Goal: Task Accomplishment & Management: Use online tool/utility

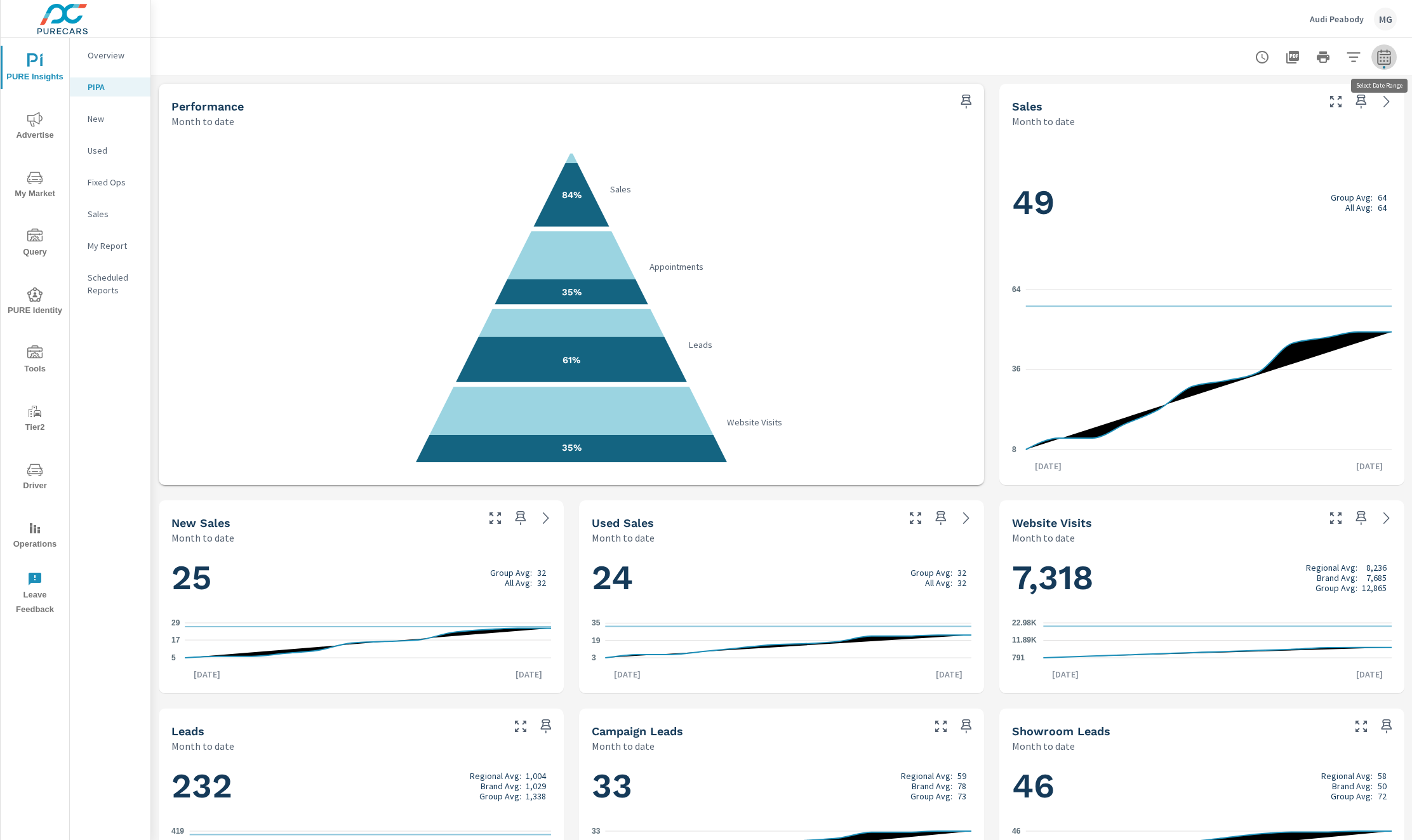
click at [1386, 55] on icon "button" at bounding box center [1384, 57] width 15 height 15
select select "Month to date"
click at [1078, 36] on div "Audi Peabody MG" at bounding box center [782, 18] width 1230 height 37
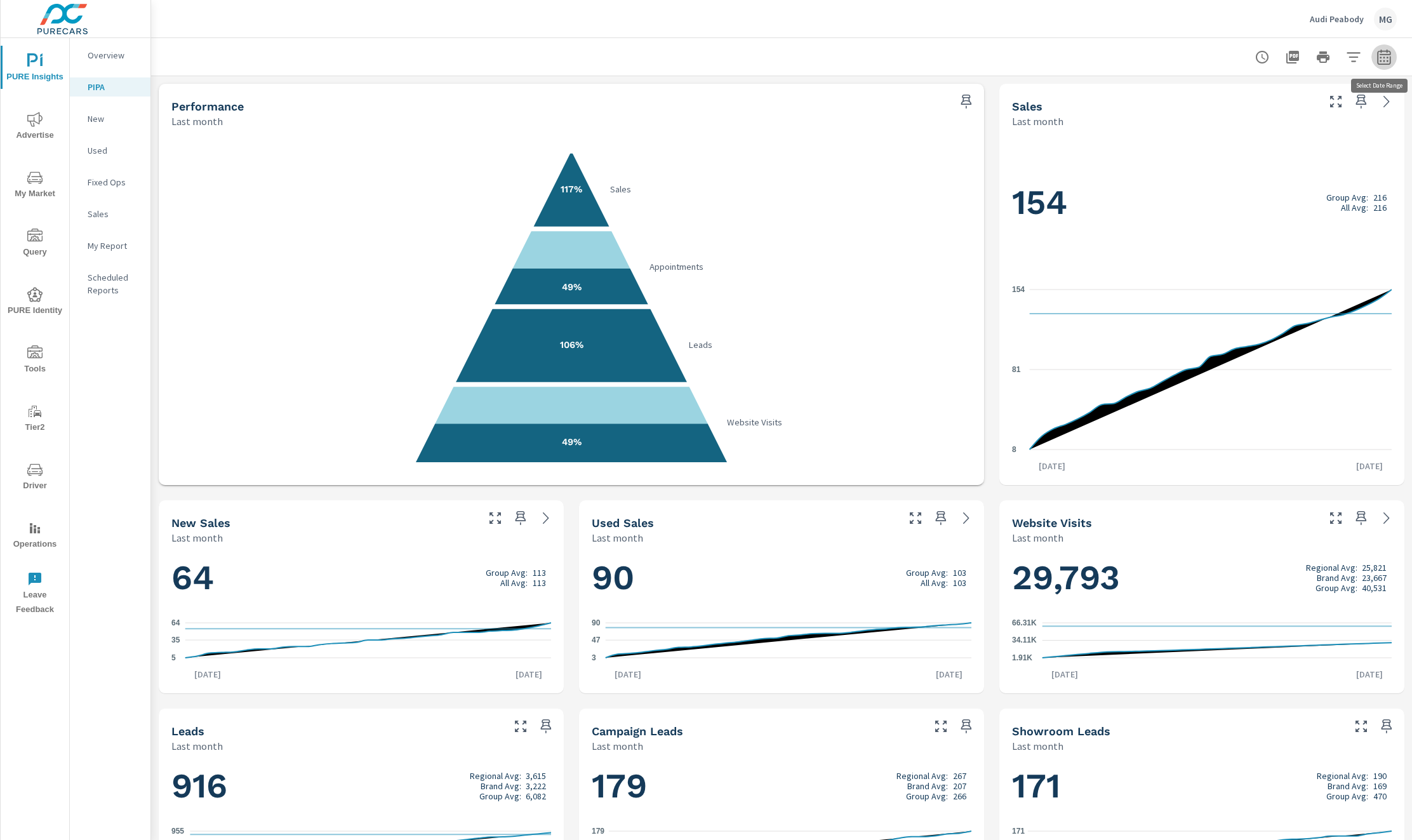
click at [1380, 61] on icon "button" at bounding box center [1384, 59] width 9 height 5
select select "Month to date"
click at [1273, 175] on span "Apply" at bounding box center [1254, 180] width 52 height 12
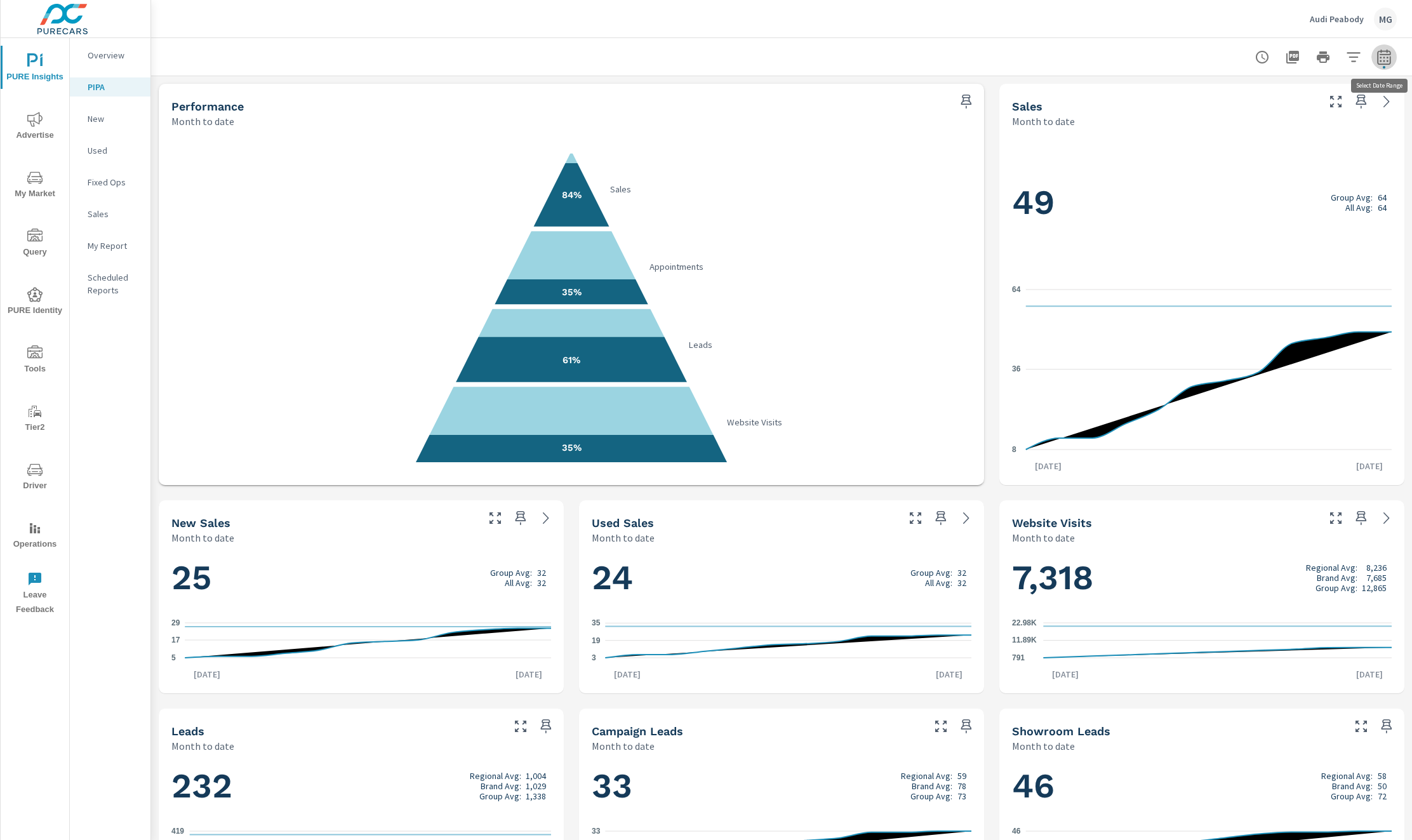
click at [1381, 62] on icon "button" at bounding box center [1384, 57] width 15 height 15
click at [1341, 111] on select "Custom [DATE] Last week Last 7 days Last 14 days Last 30 days Last 45 days Last…" at bounding box center [1282, 111] width 127 height 26
click at [1219, 98] on select "Custom [DATE] Last week Last 7 days Last 14 days Last 30 days Last 45 days Last…" at bounding box center [1282, 111] width 127 height 26
select select "custom"
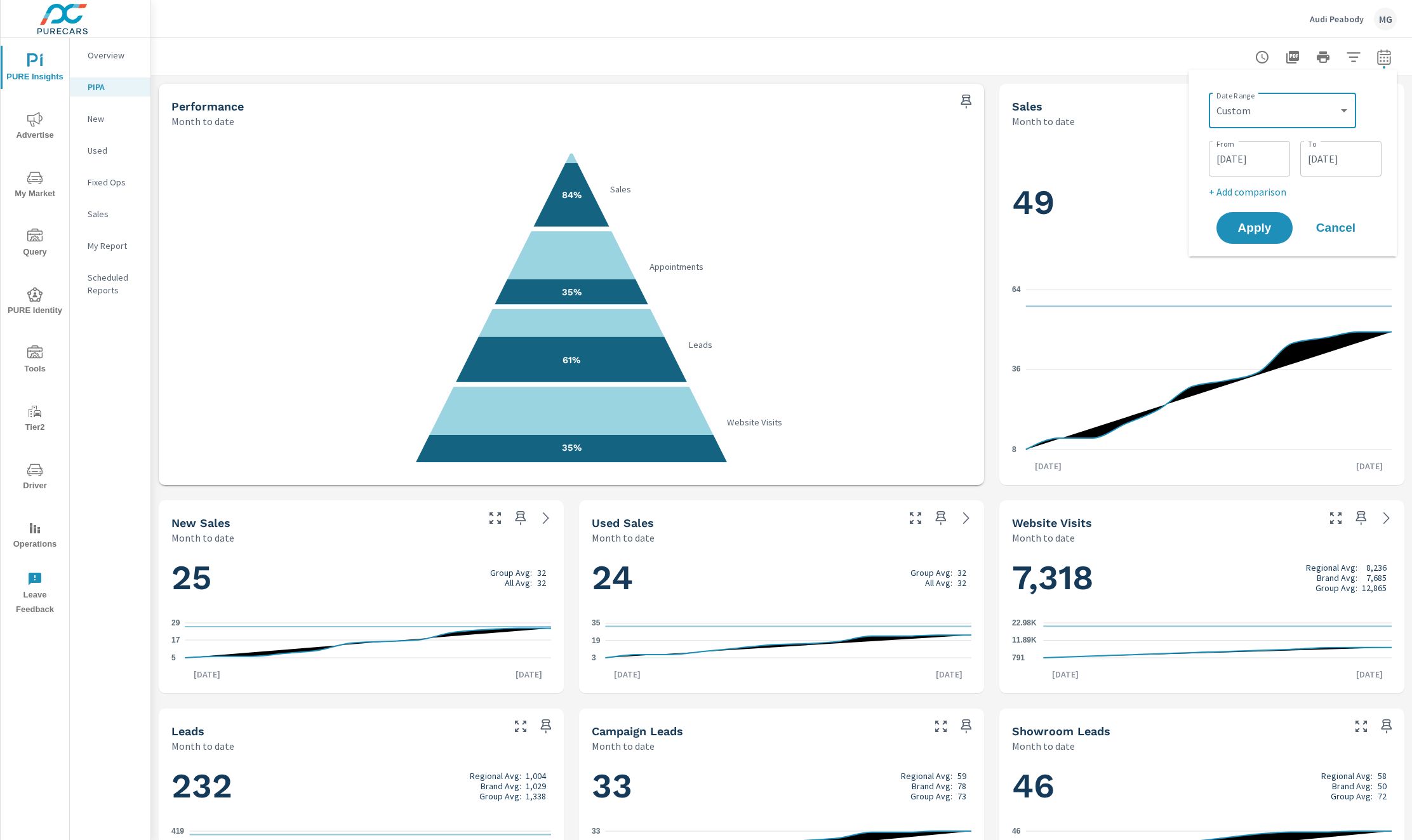
click at [1337, 223] on span "Cancel" at bounding box center [1336, 228] width 51 height 11
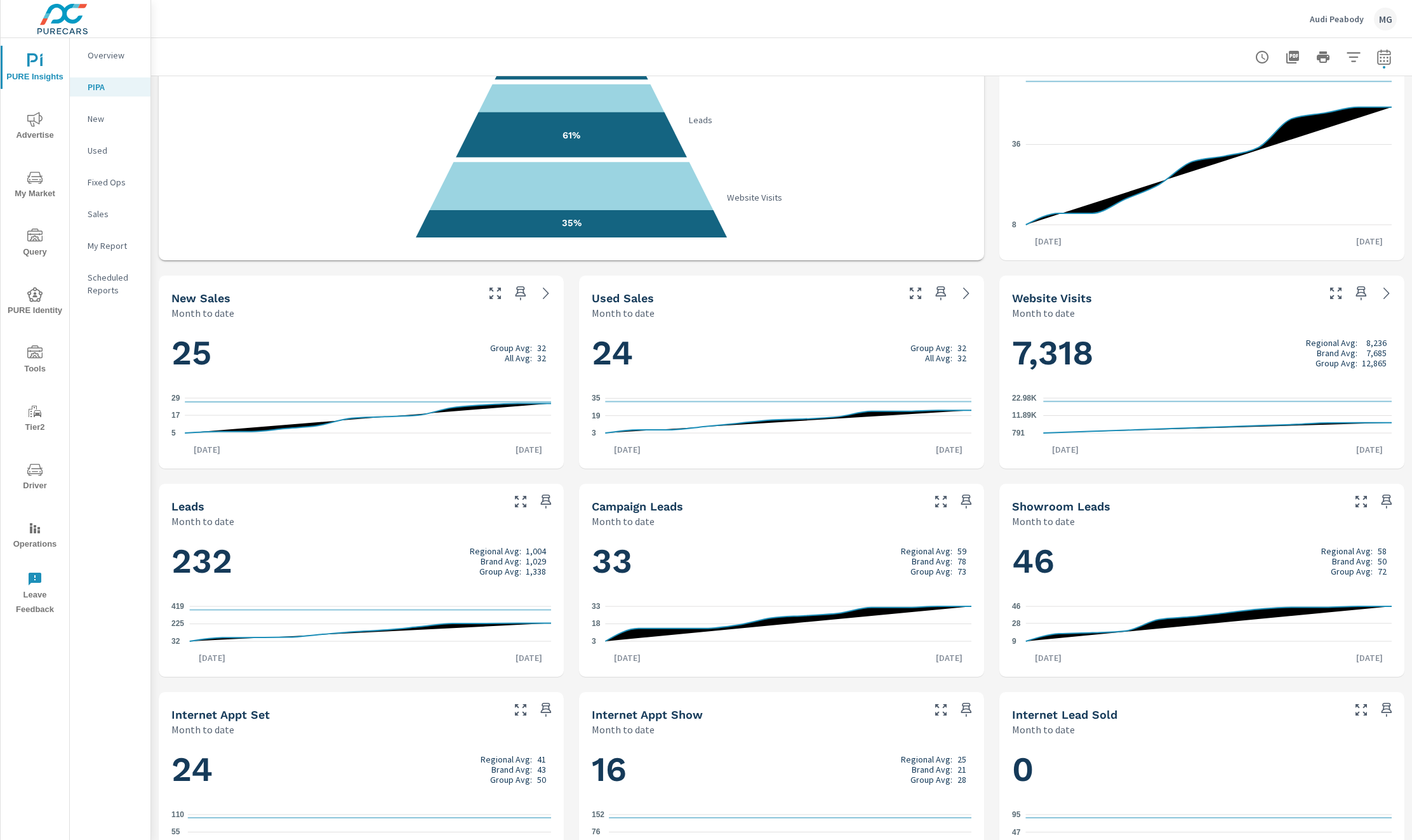
scroll to position [485, 0]
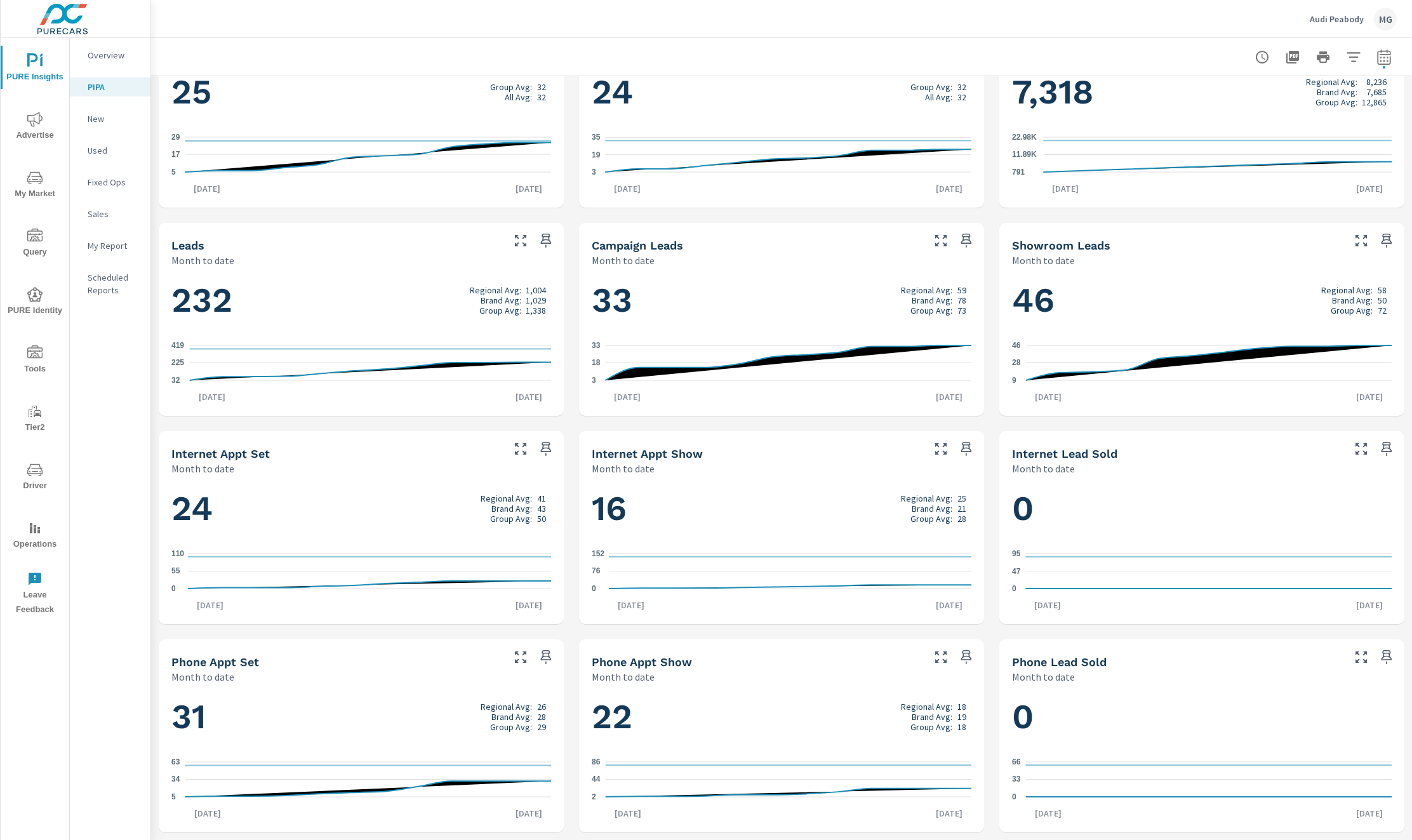
click at [33, 137] on span "Advertise" at bounding box center [35, 127] width 61 height 31
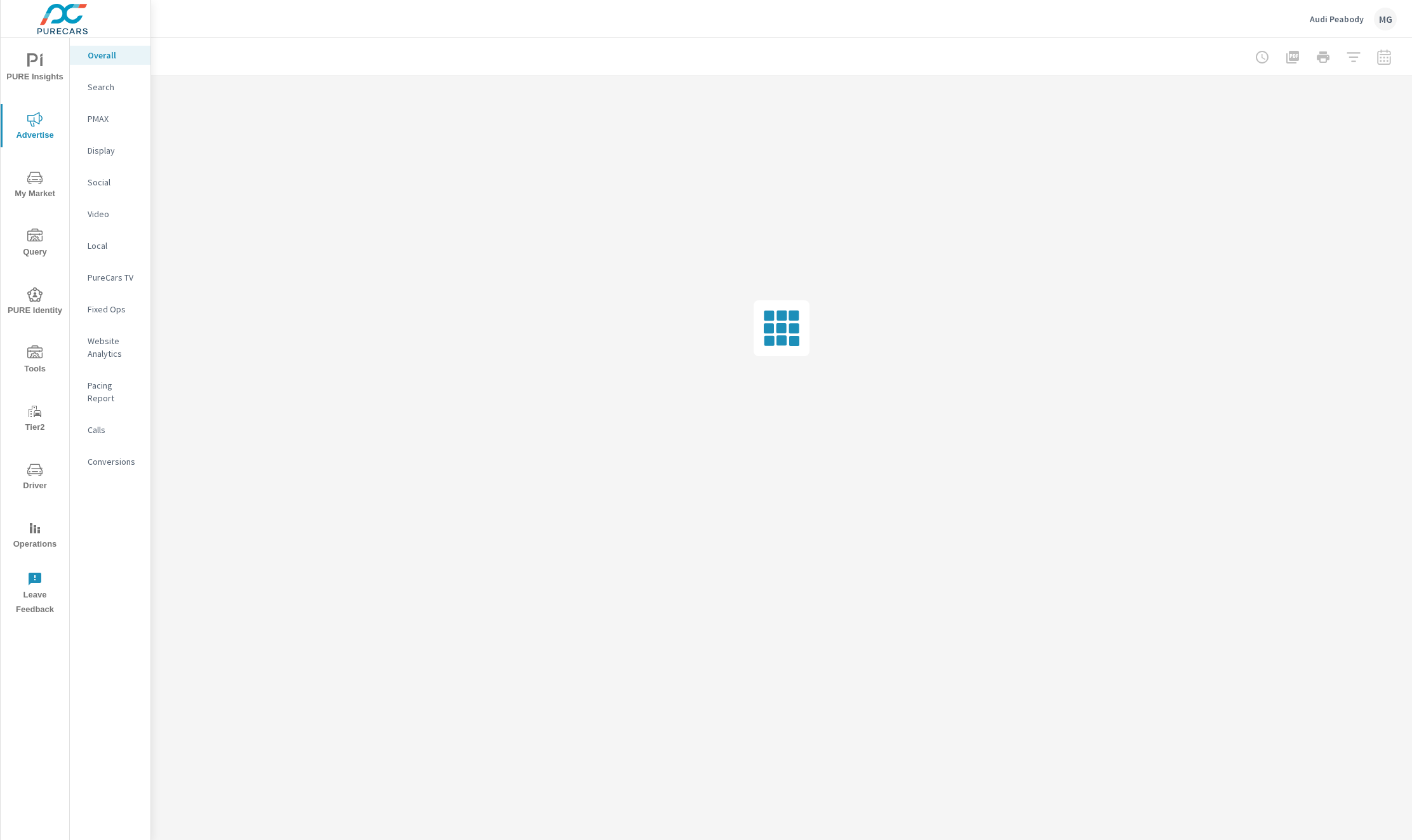
click at [116, 389] on p "Pacing Report" at bounding box center [114, 391] width 53 height 26
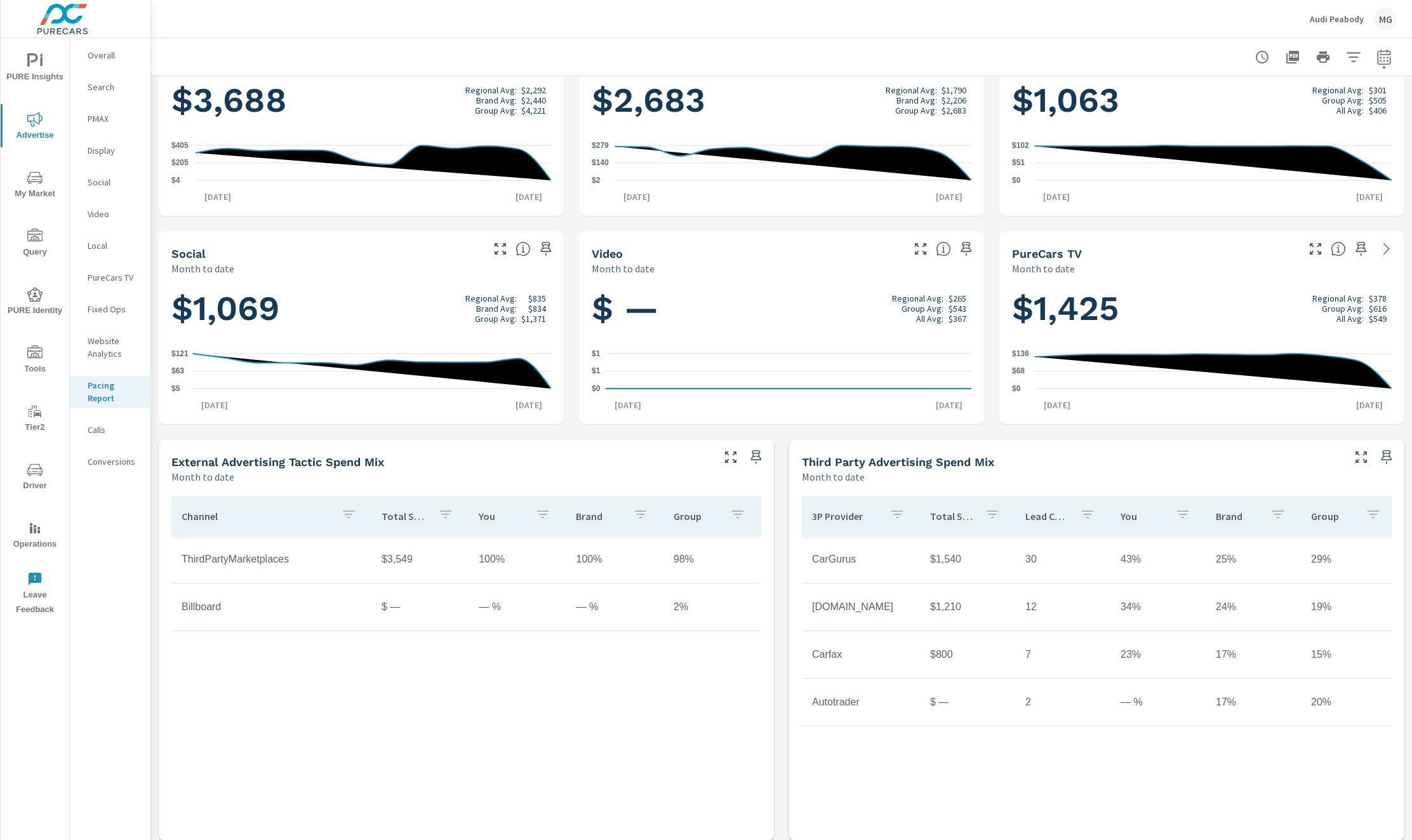
scroll to position [278, 0]
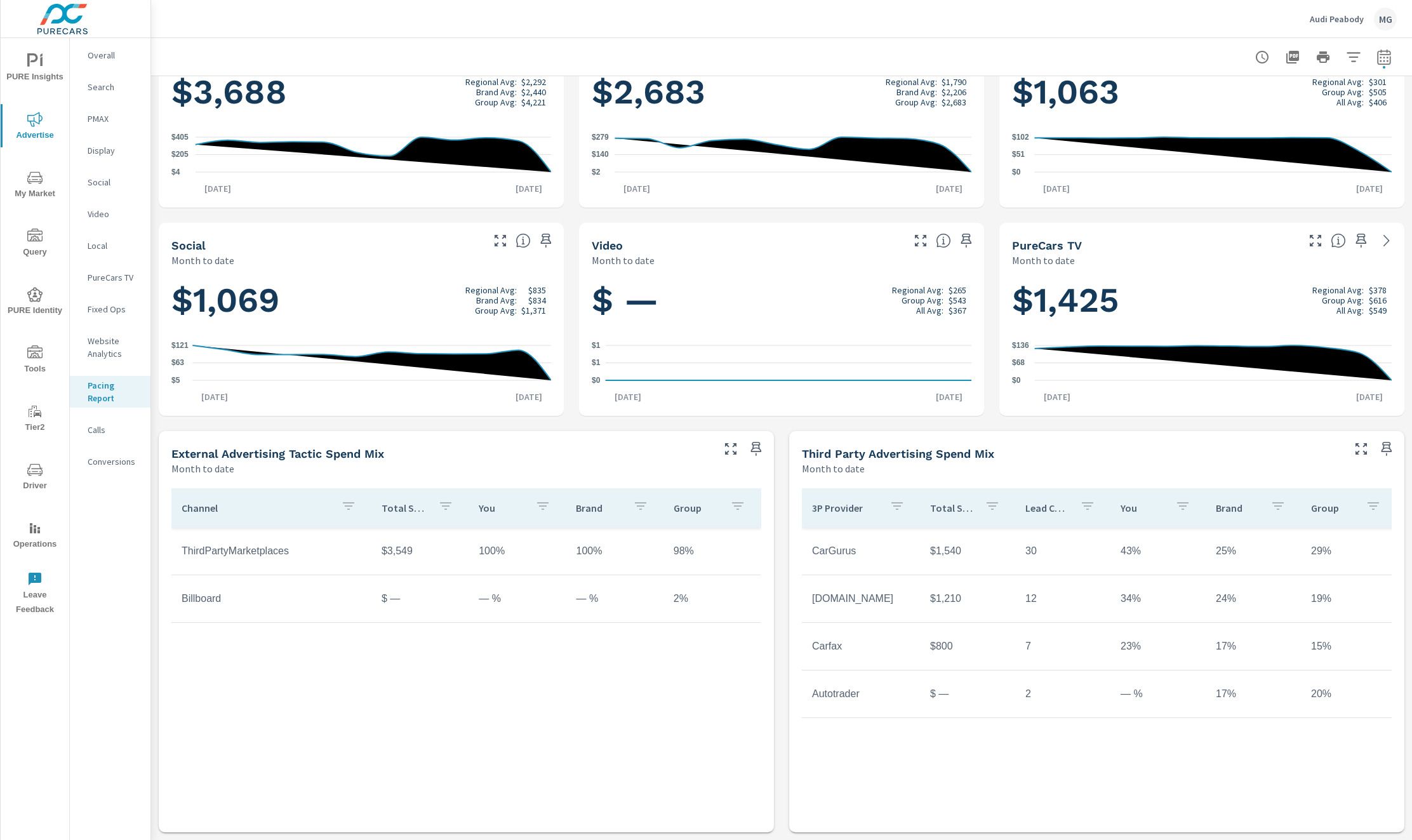
click at [1055, 512] on p "Lead Count" at bounding box center [1048, 507] width 45 height 12
click at [1055, 512] on p "Lead Count" at bounding box center [1055, 507] width 29 height 12
click at [1053, 519] on div "Lead Count" at bounding box center [1078, 508] width 75 height 29
click at [41, 67] on icon "nav menu" at bounding box center [34, 61] width 15 height 15
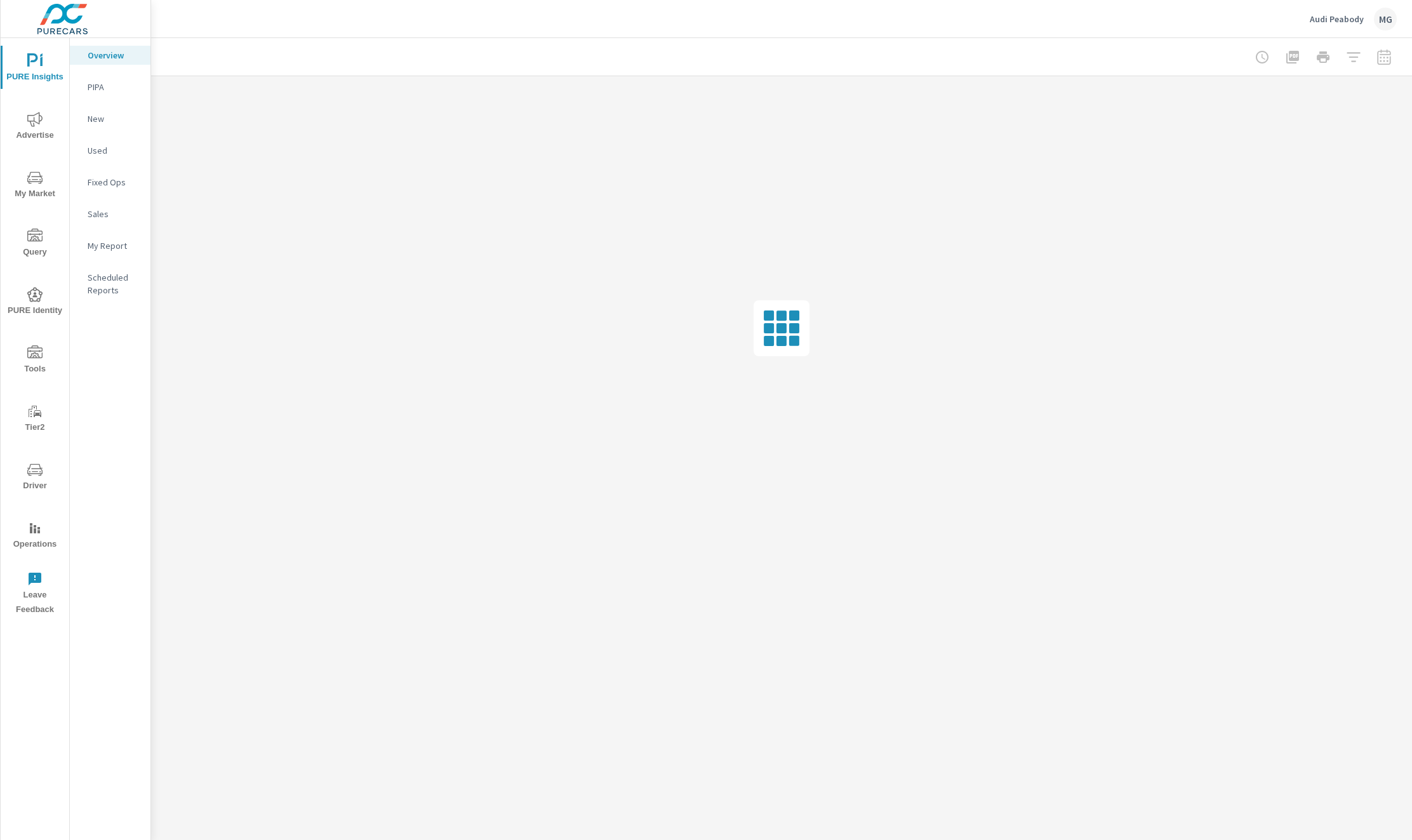
click at [111, 84] on p "PIPA" at bounding box center [114, 87] width 53 height 12
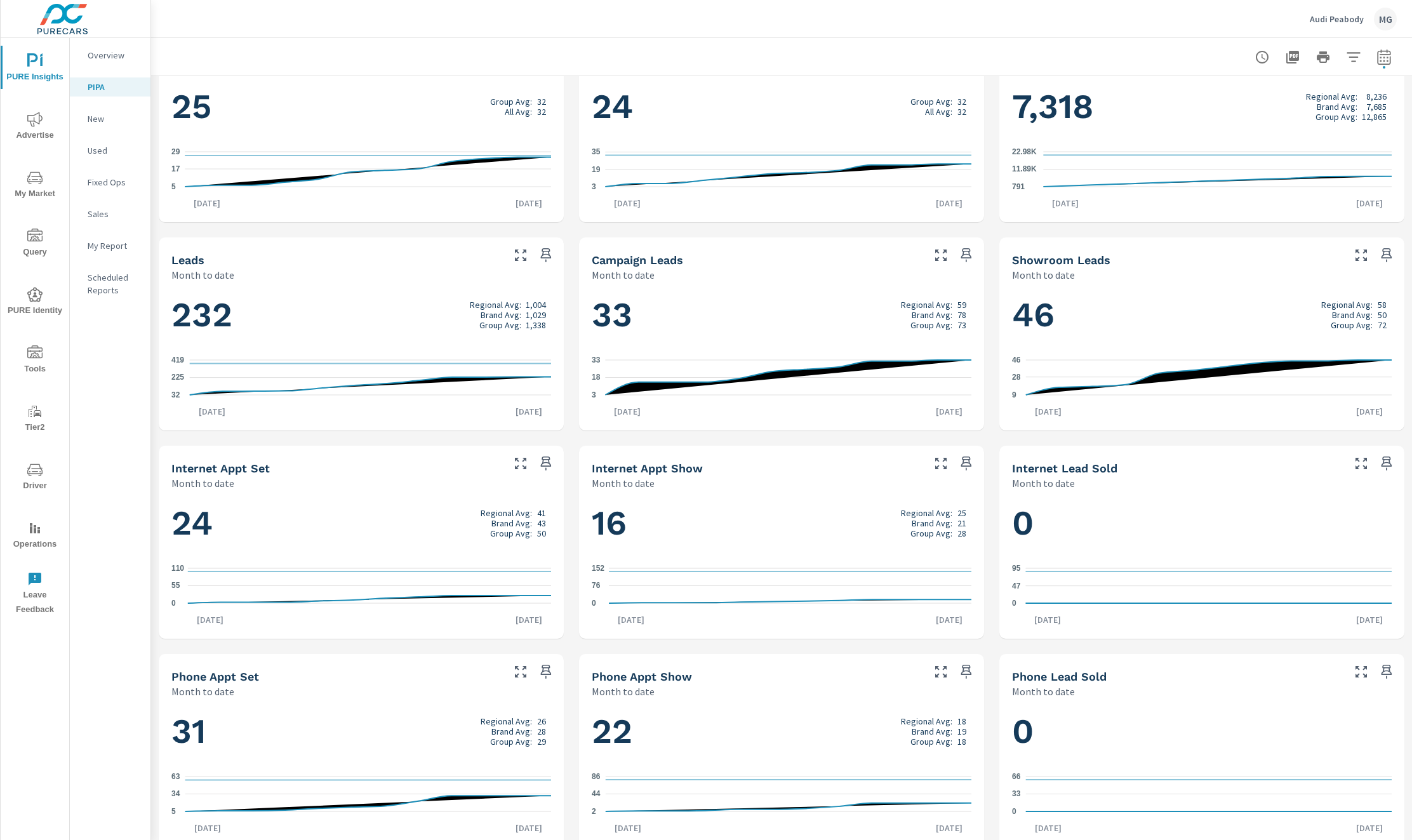
scroll to position [485, 0]
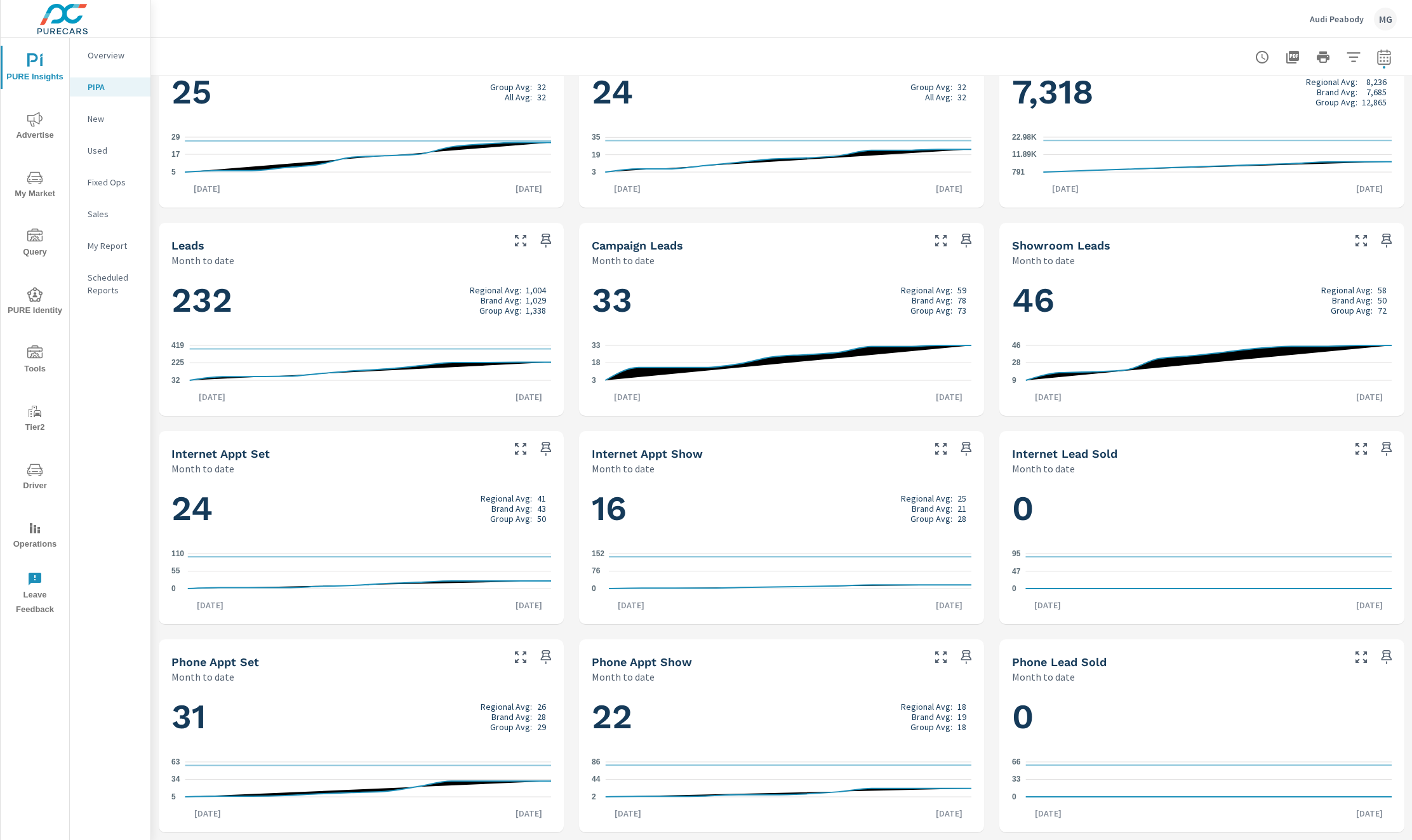
click at [34, 111] on button "Advertise" at bounding box center [35, 126] width 68 height 43
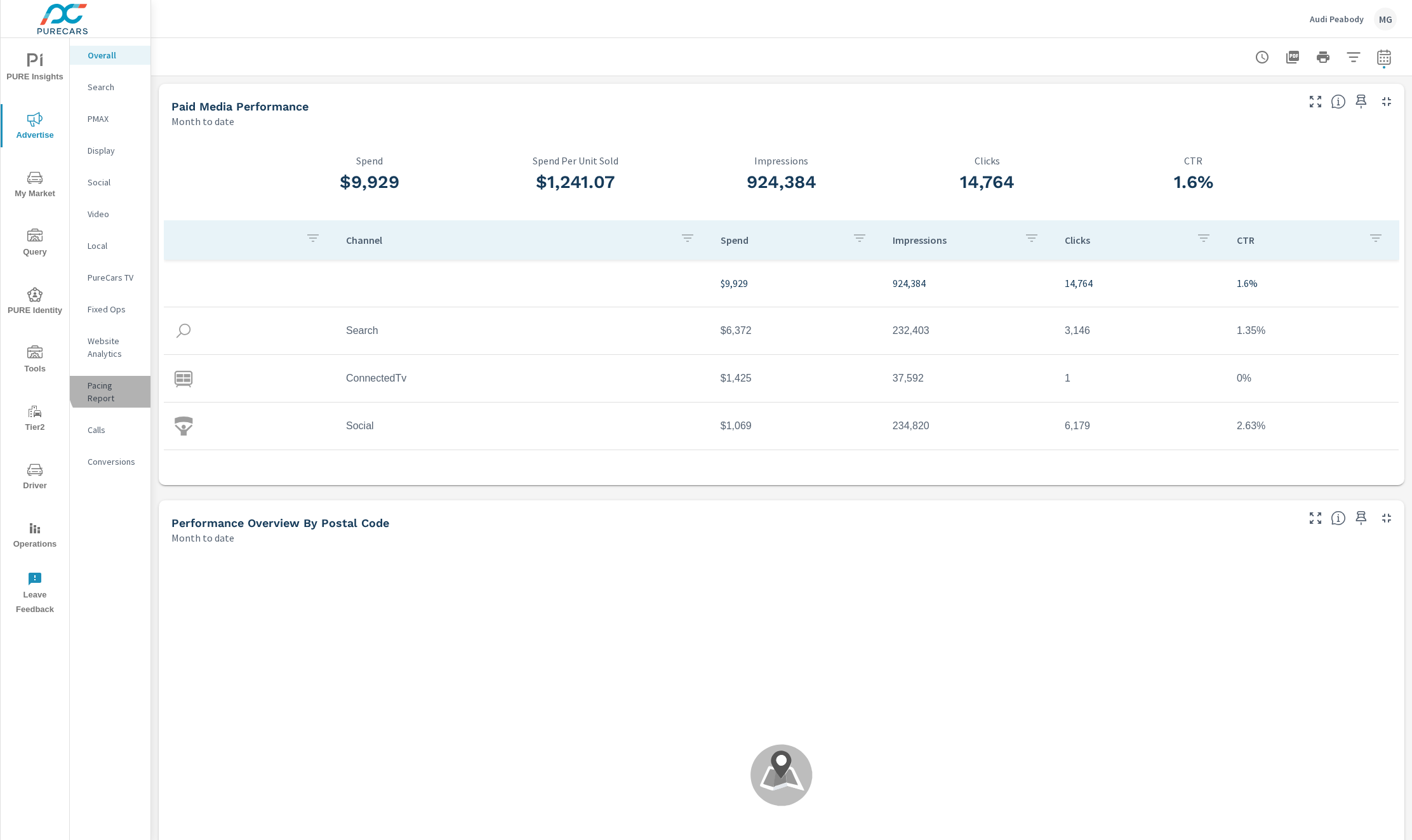
click at [114, 387] on p "Pacing Report" at bounding box center [114, 391] width 53 height 26
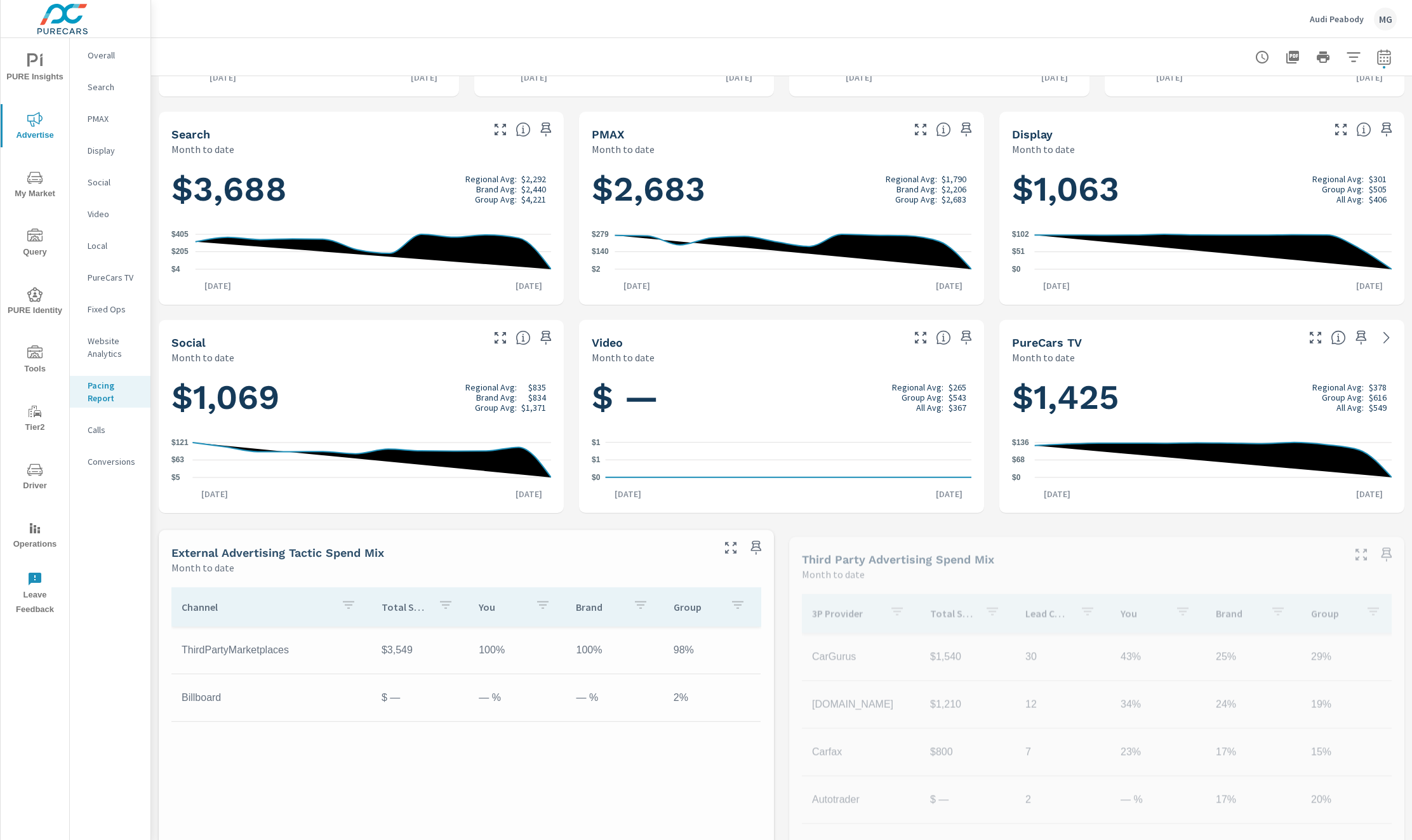
scroll to position [278, 0]
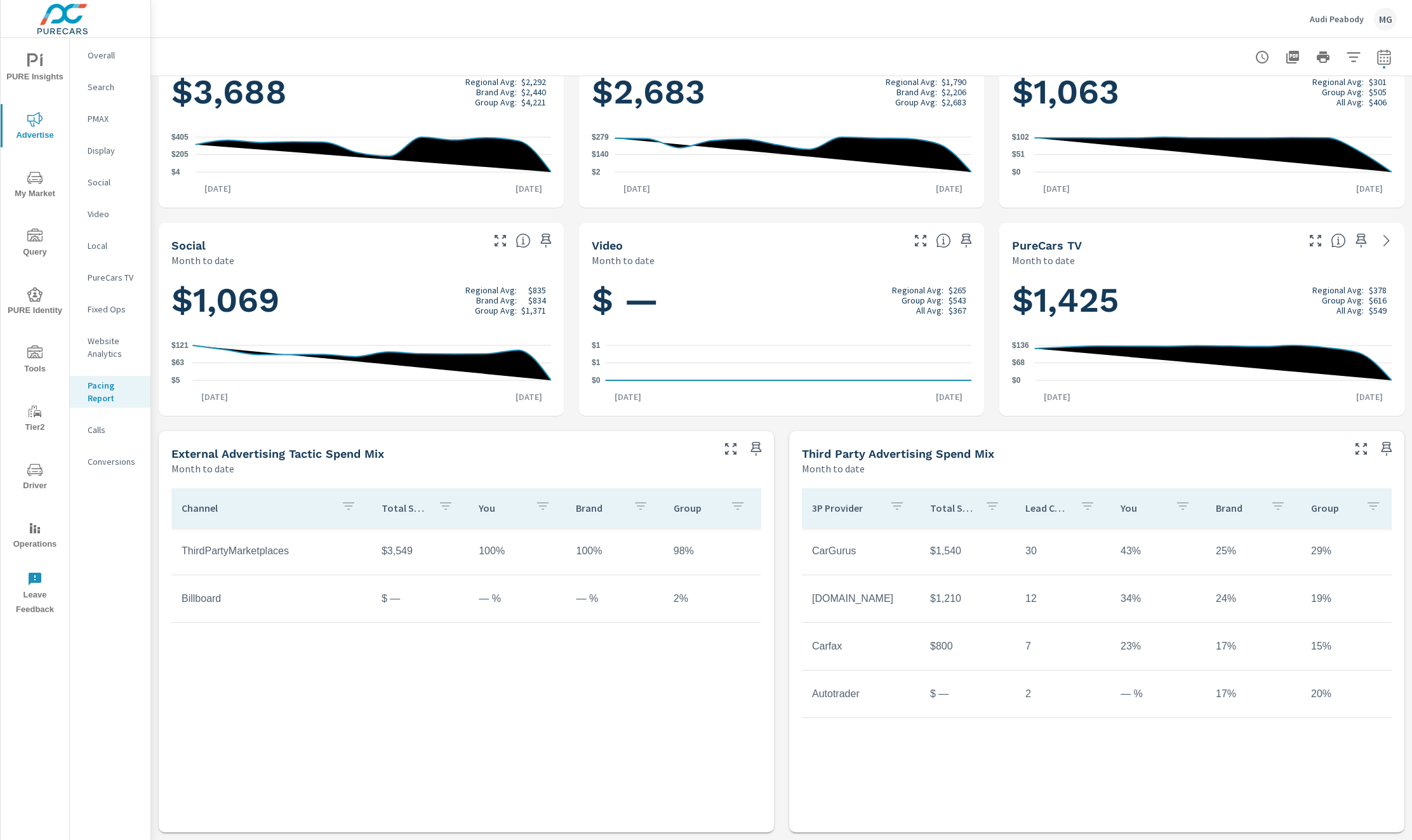
click at [40, 69] on span "PURE Insights" at bounding box center [35, 68] width 61 height 31
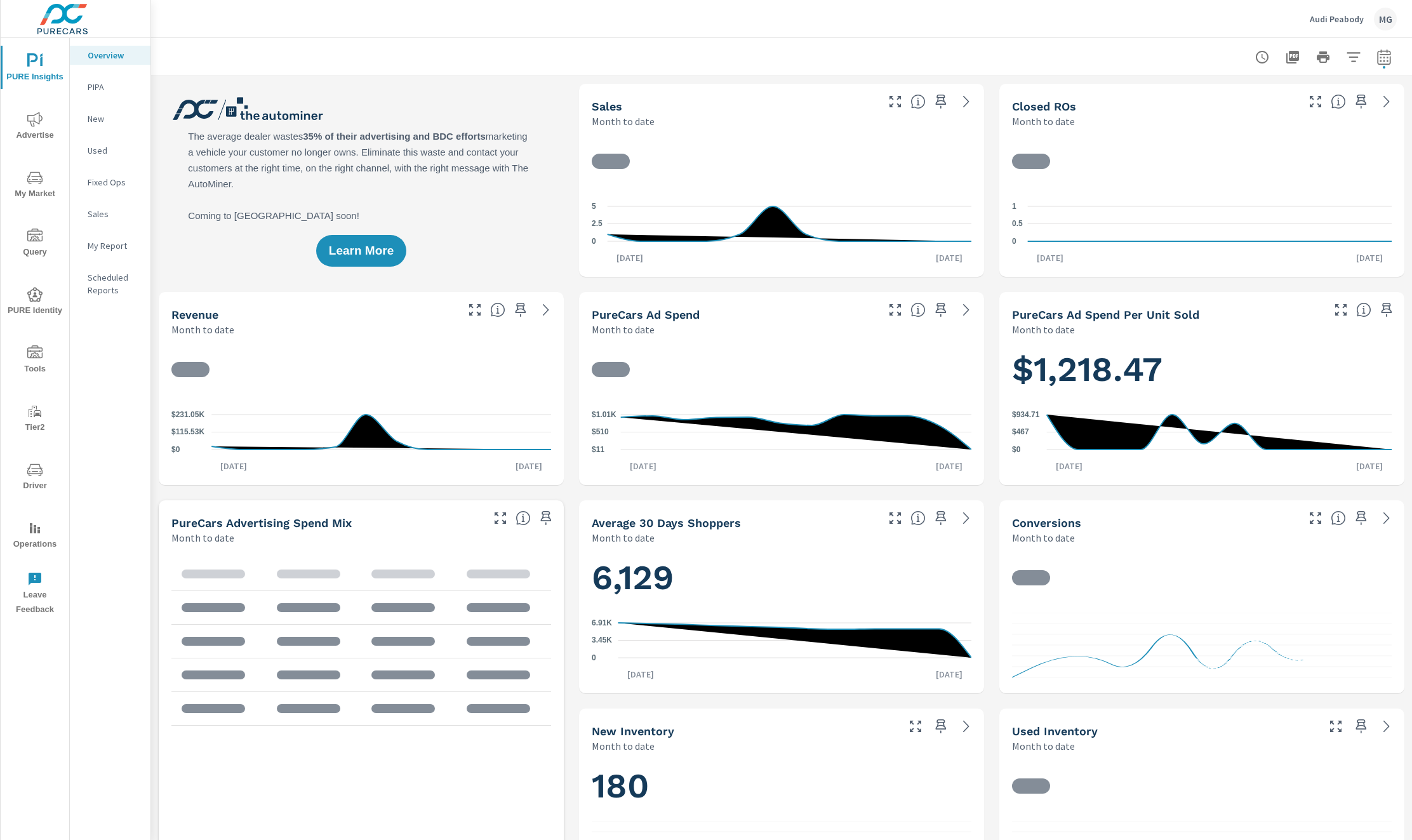
scroll to position [1, 0]
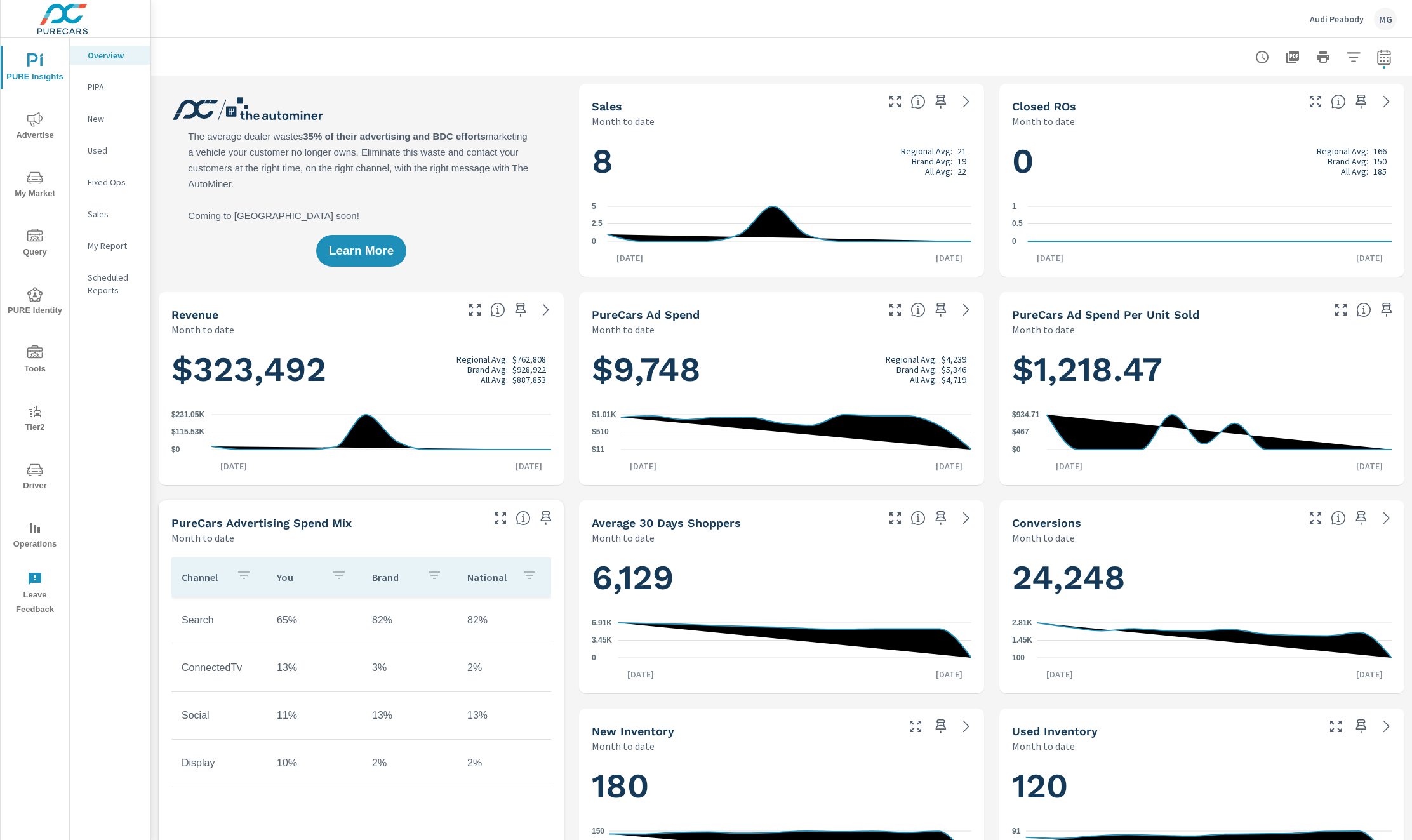
click at [93, 87] on p "PIPA" at bounding box center [114, 87] width 53 height 12
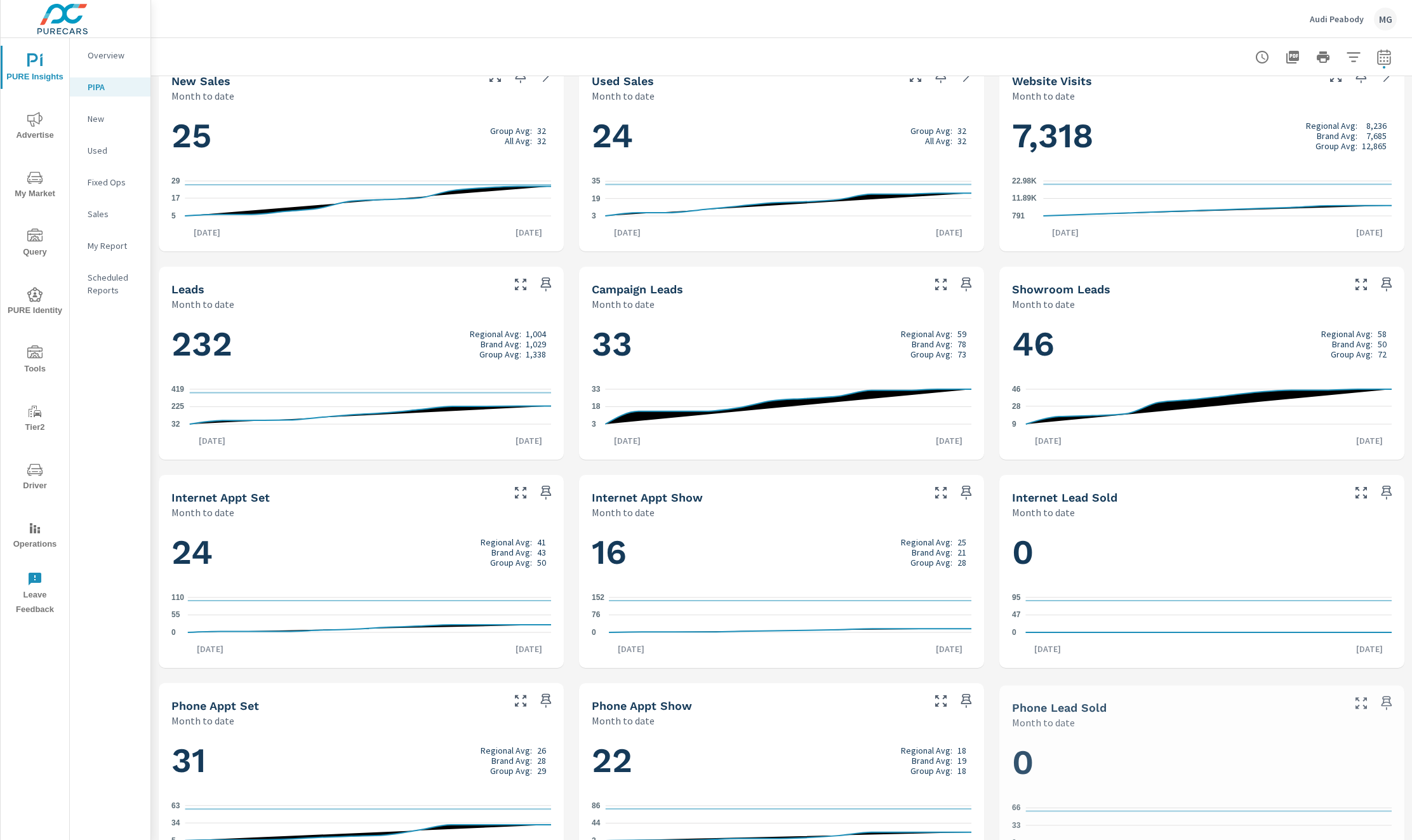
scroll to position [485, 0]
